Goal: Find specific page/section: Find specific page/section

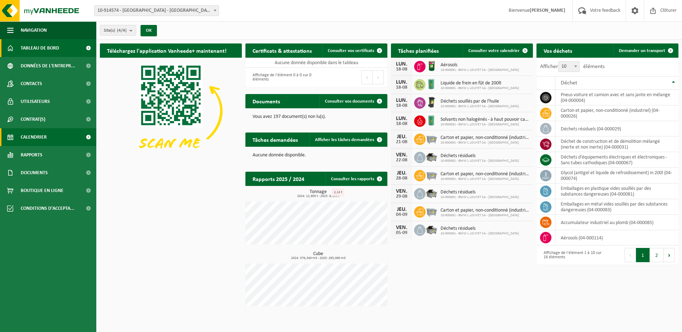
click at [63, 137] on link "Calendrier" at bounding box center [48, 137] width 96 height 18
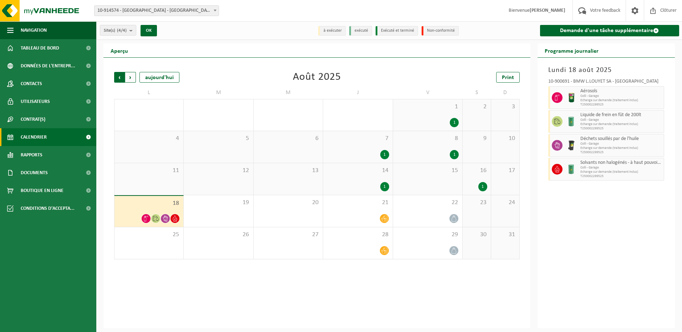
click at [134, 78] on span "Suivant" at bounding box center [130, 77] width 11 height 11
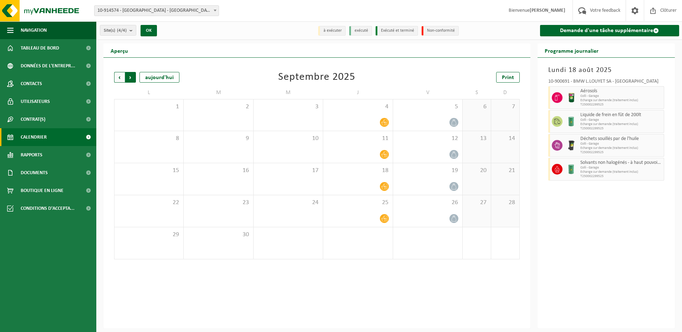
click at [123, 80] on span "Précédent" at bounding box center [119, 77] width 11 height 11
